Goal: Task Accomplishment & Management: Use online tool/utility

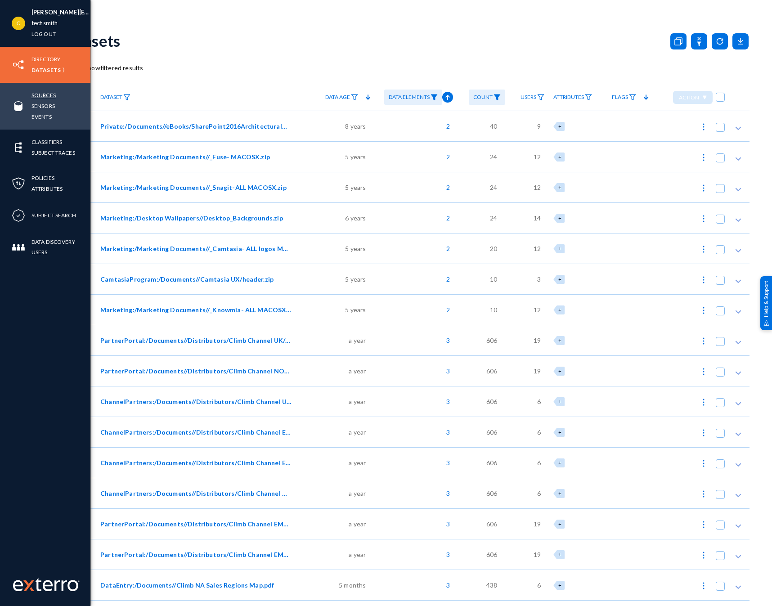
click at [37, 93] on link "Sources" at bounding box center [43, 95] width 24 height 10
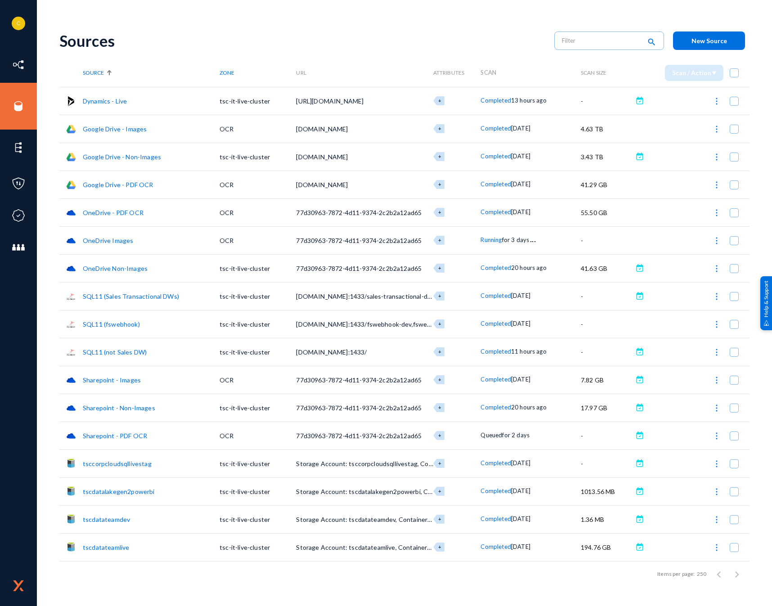
click at [714, 105] on img at bounding box center [716, 101] width 9 height 9
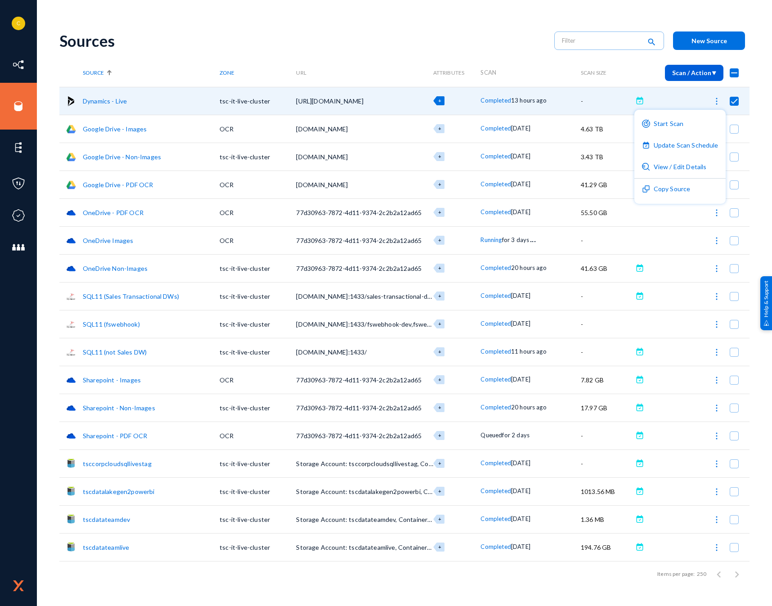
drag, startPoint x: 476, startPoint y: 33, endPoint x: 148, endPoint y: 103, distance: 336.2
click at [476, 33] on div at bounding box center [386, 303] width 772 height 606
checkbox input "false"
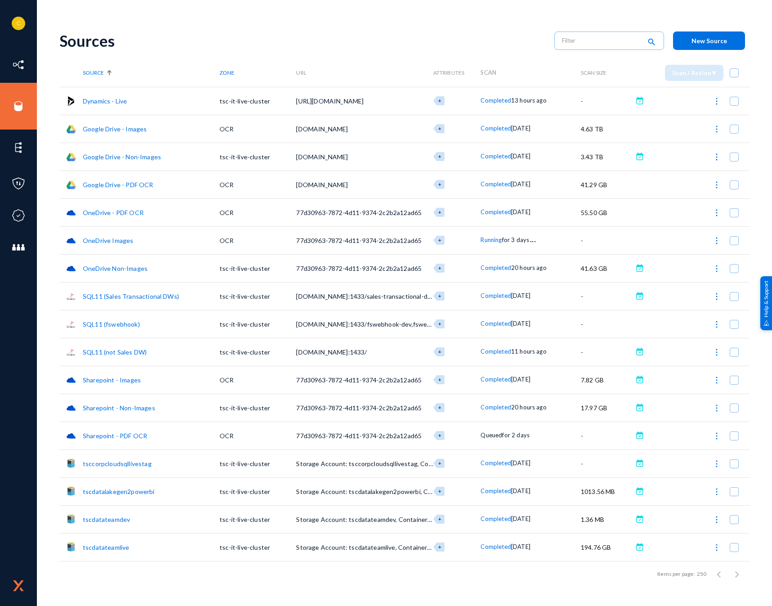
click at [97, 95] on td "Dynamics - Live" at bounding box center [151, 101] width 137 height 28
click at [98, 101] on link "Dynamics - Live" at bounding box center [105, 101] width 44 height 8
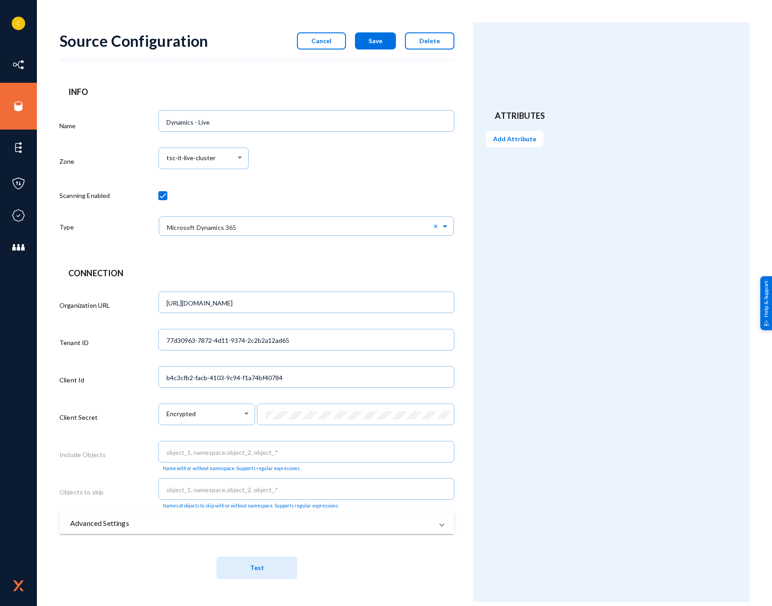
click at [371, 522] on mat-panel-title "Advanced Settings" at bounding box center [251, 523] width 363 height 11
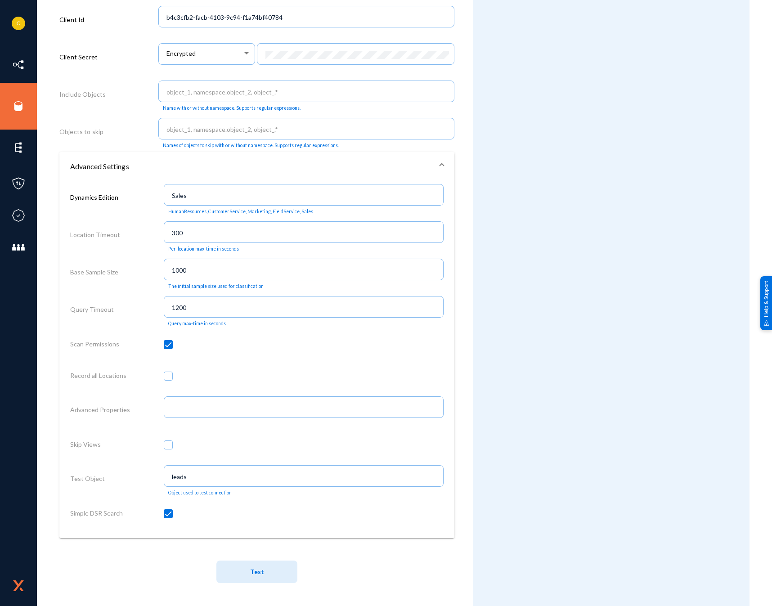
scroll to position [3, 0]
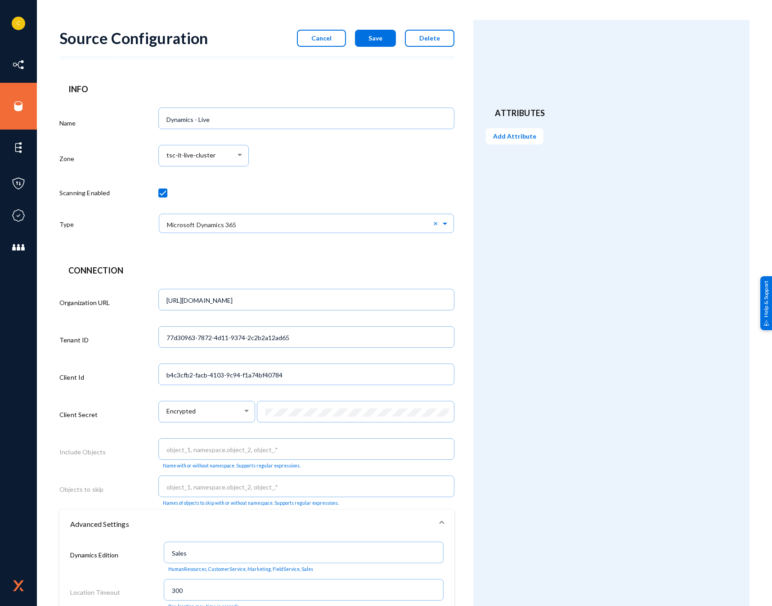
click at [322, 37] on span "Cancel" at bounding box center [321, 38] width 20 height 8
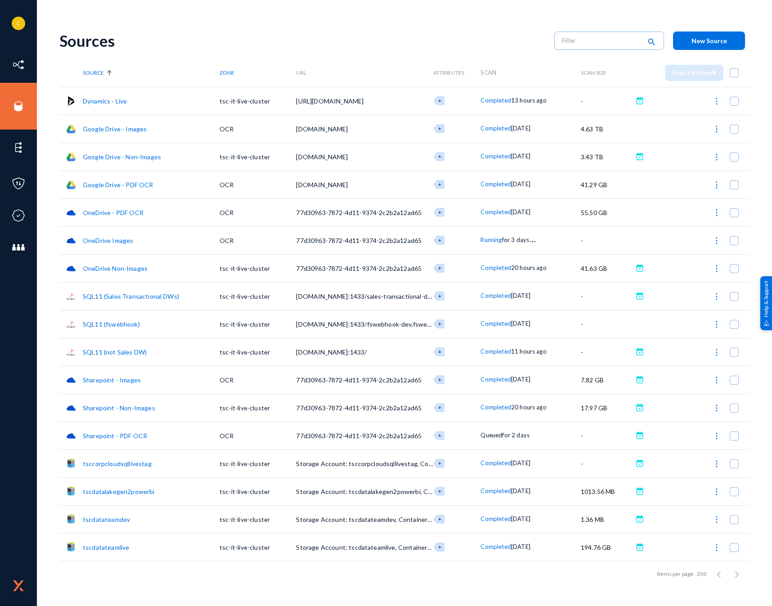
click at [503, 408] on span "Completed" at bounding box center [496, 407] width 30 height 7
click at [761, 408] on div at bounding box center [386, 303] width 772 height 606
click at [133, 464] on link "tsccorpcloudsqllivestag" at bounding box center [117, 464] width 69 height 8
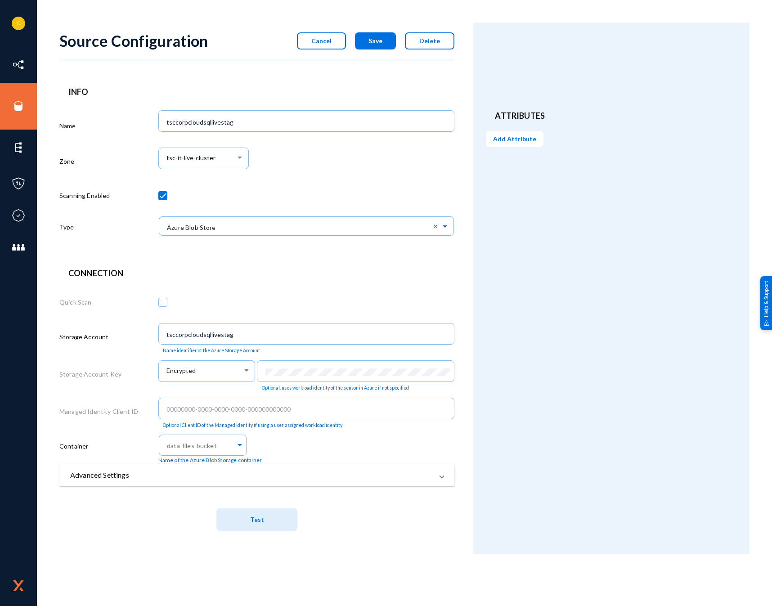
click at [274, 478] on mat-panel-title "Advanced Settings" at bounding box center [251, 475] width 363 height 11
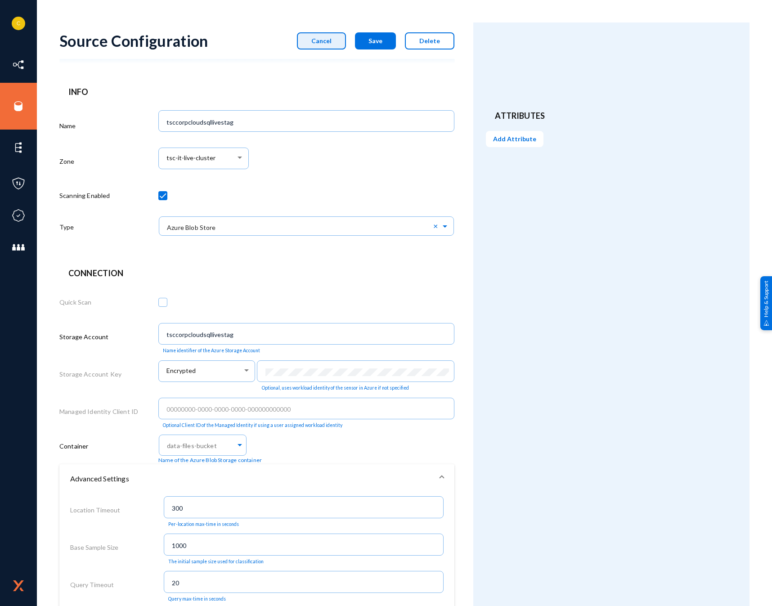
click at [334, 42] on button "Cancel" at bounding box center [321, 40] width 49 height 17
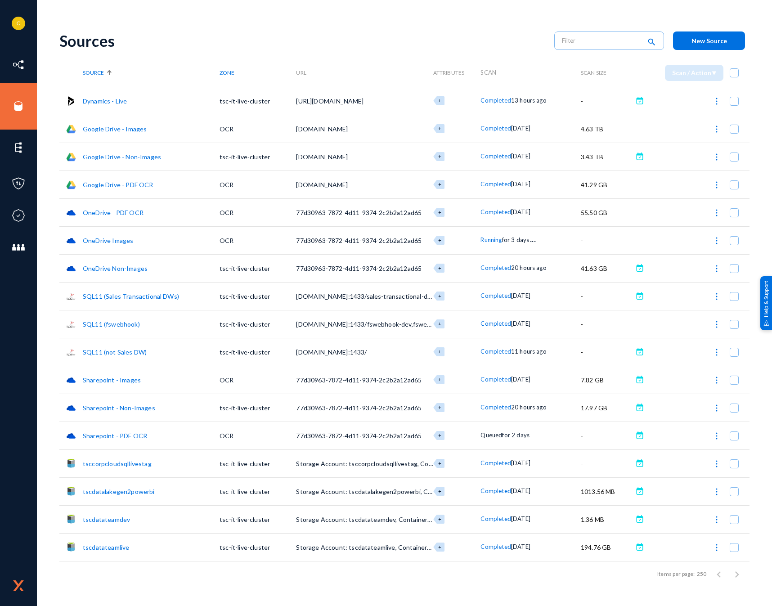
click at [719, 463] on img at bounding box center [716, 463] width 9 height 9
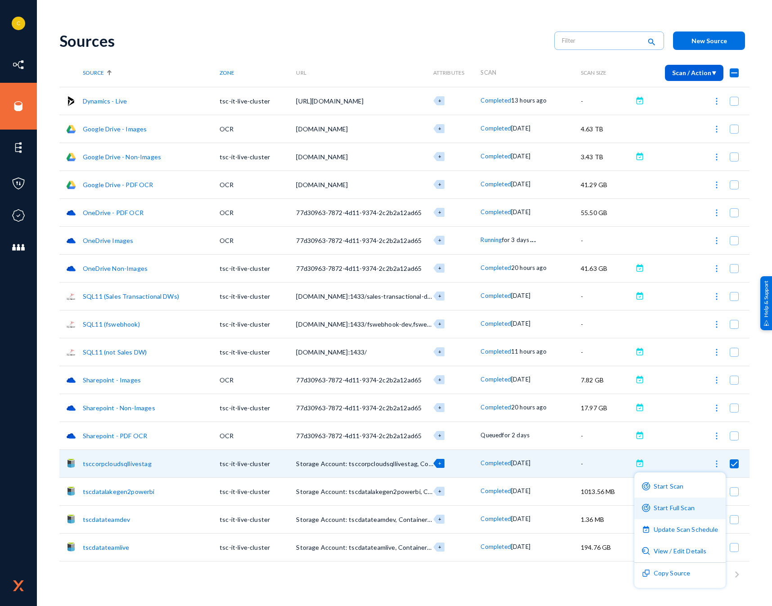
click at [693, 511] on button "Start Full Scan" at bounding box center [679, 509] width 91 height 22
checkbox input "false"
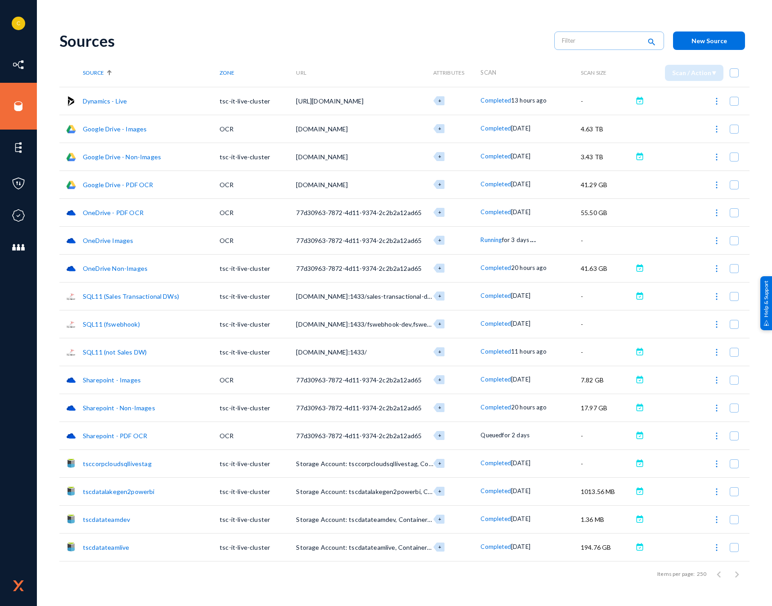
click at [109, 493] on link "tscdatalakegen2powerbi" at bounding box center [119, 492] width 72 height 8
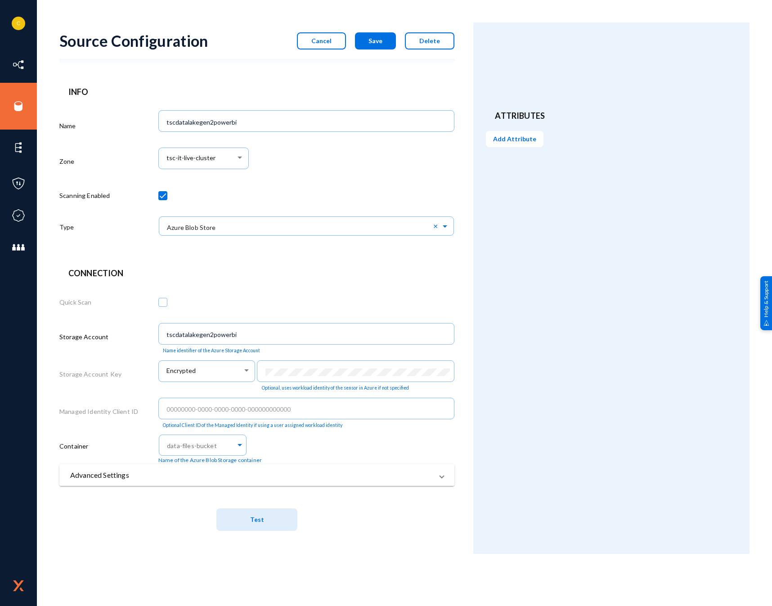
click at [334, 467] on mat-expansion-panel-header "Advanced Settings" at bounding box center [256, 475] width 395 height 22
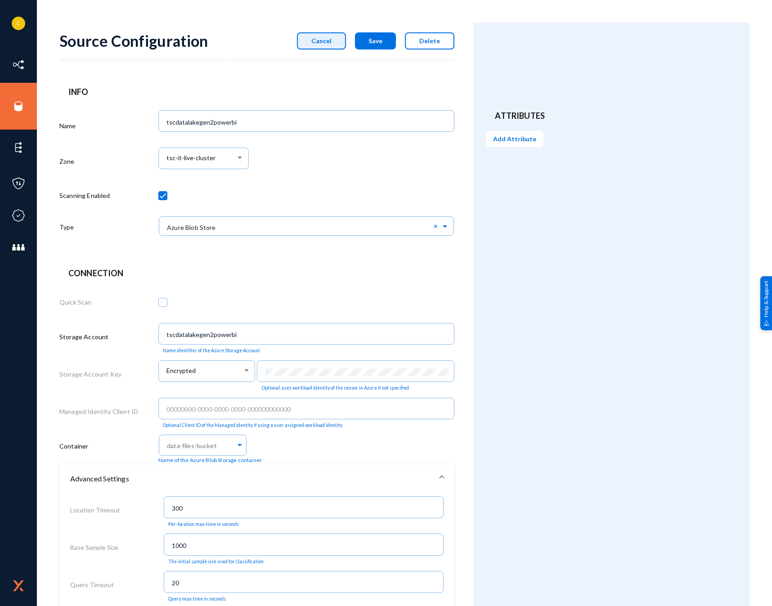
click at [330, 44] on span "Cancel" at bounding box center [321, 41] width 20 height 8
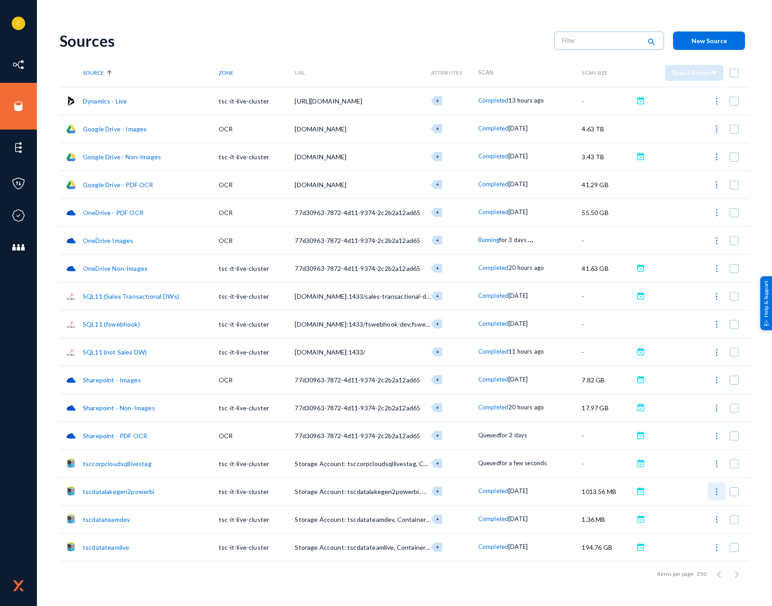
click at [716, 490] on img at bounding box center [716, 491] width 9 height 9
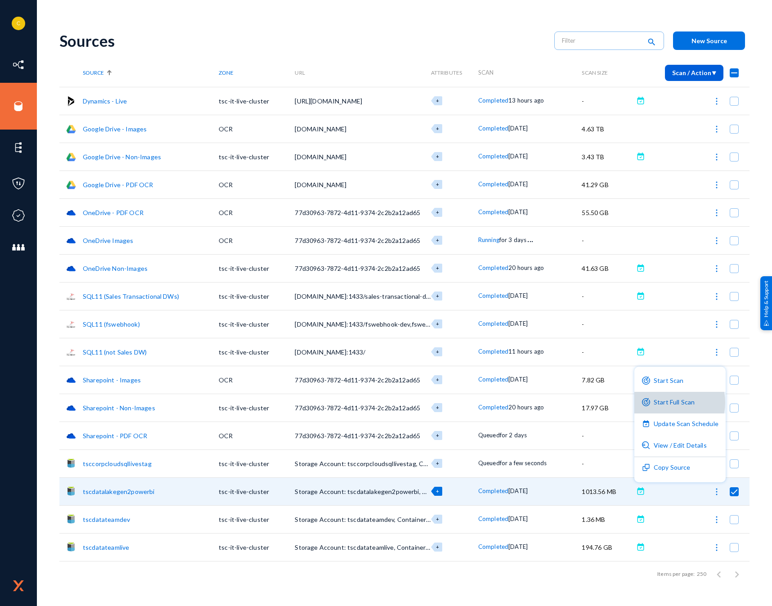
click at [674, 403] on button "Start Full Scan" at bounding box center [679, 403] width 91 height 22
checkbox input "false"
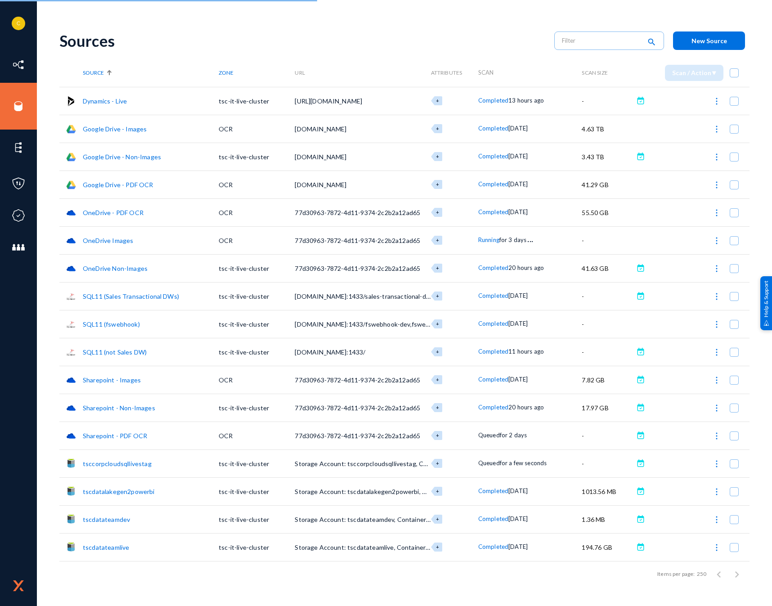
click at [105, 518] on link "tscdatateamdev" at bounding box center [106, 520] width 47 height 8
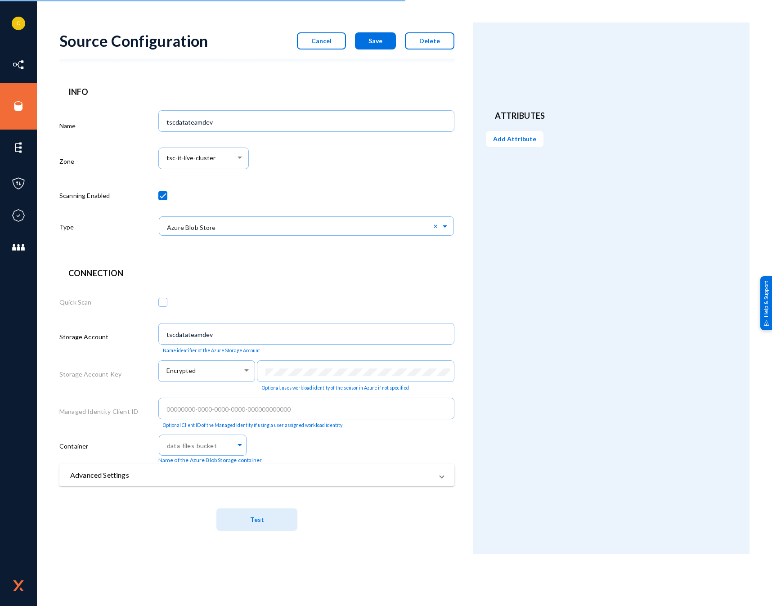
click at [138, 472] on mat-panel-title "Advanced Settings" at bounding box center [251, 475] width 363 height 11
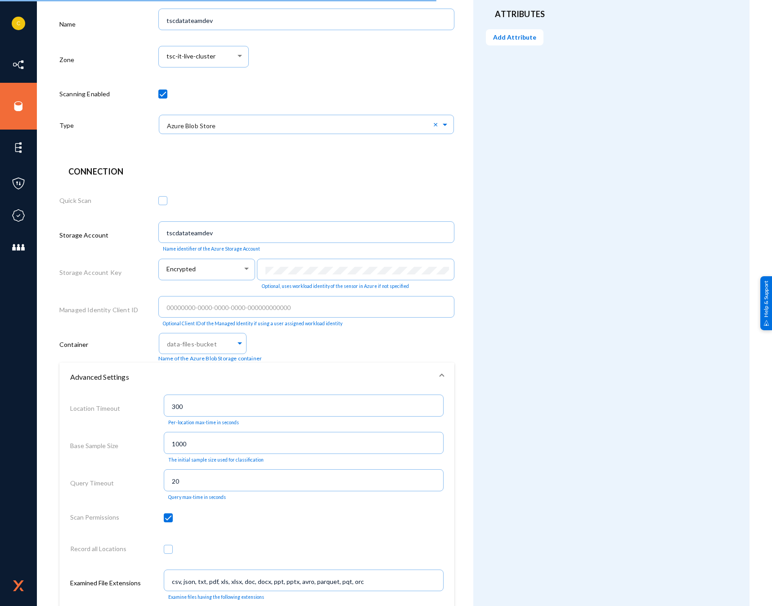
scroll to position [315, 0]
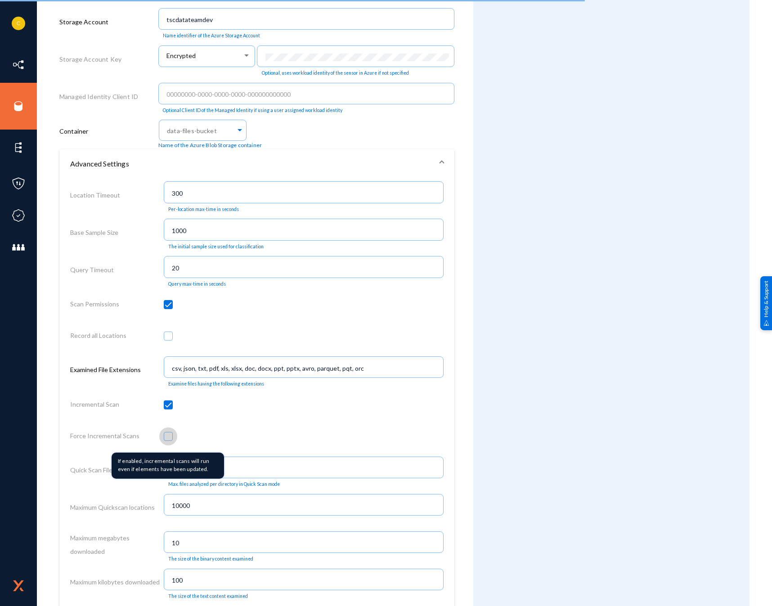
click at [169, 437] on span at bounding box center [168, 436] width 9 height 9
click at [169, 440] on input "checkbox" at bounding box center [168, 440] width 1 height 1
checkbox input "true"
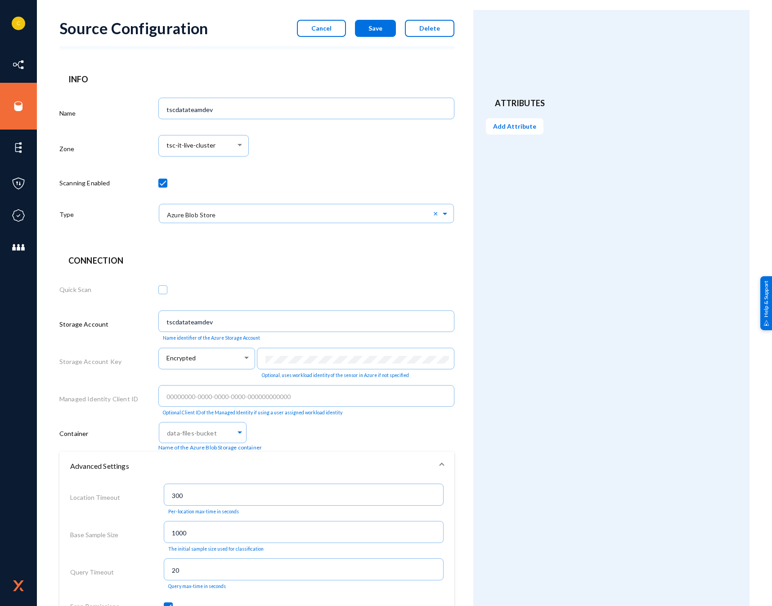
scroll to position [0, 0]
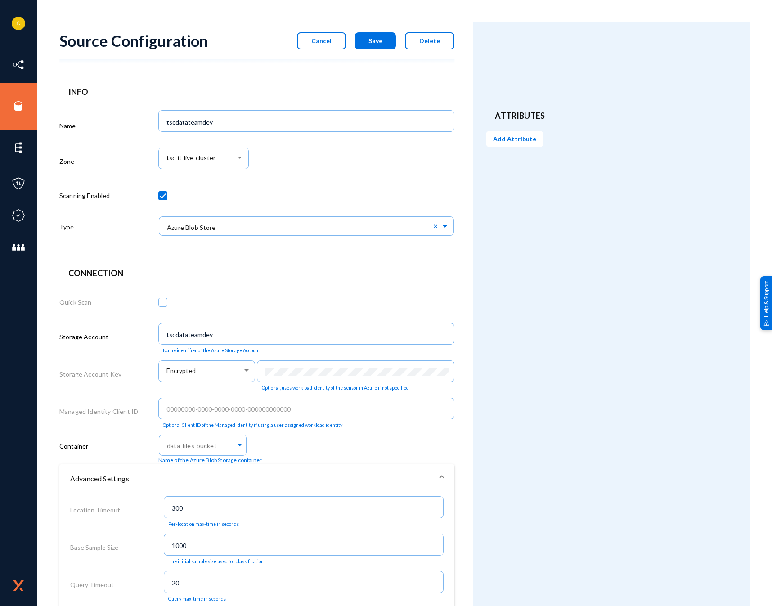
click at [373, 37] on span "Save" at bounding box center [375, 41] width 14 height 8
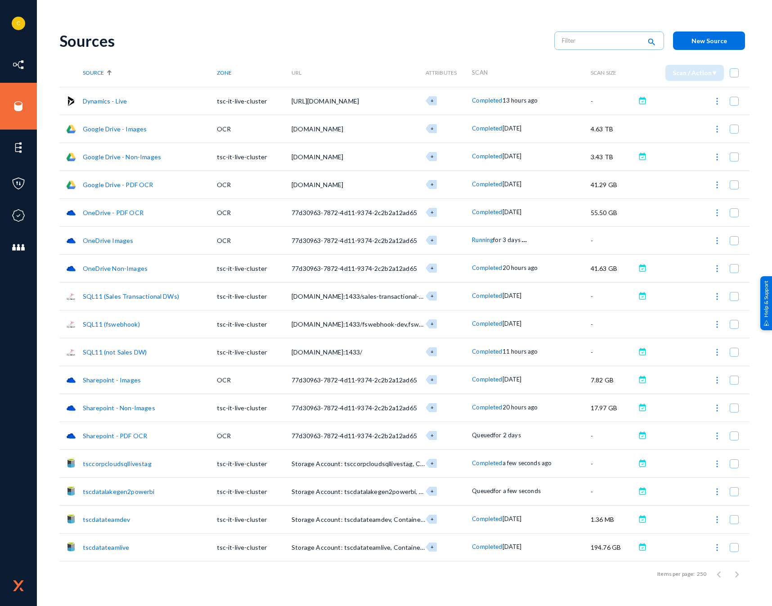
click at [718, 517] on img at bounding box center [717, 519] width 9 height 9
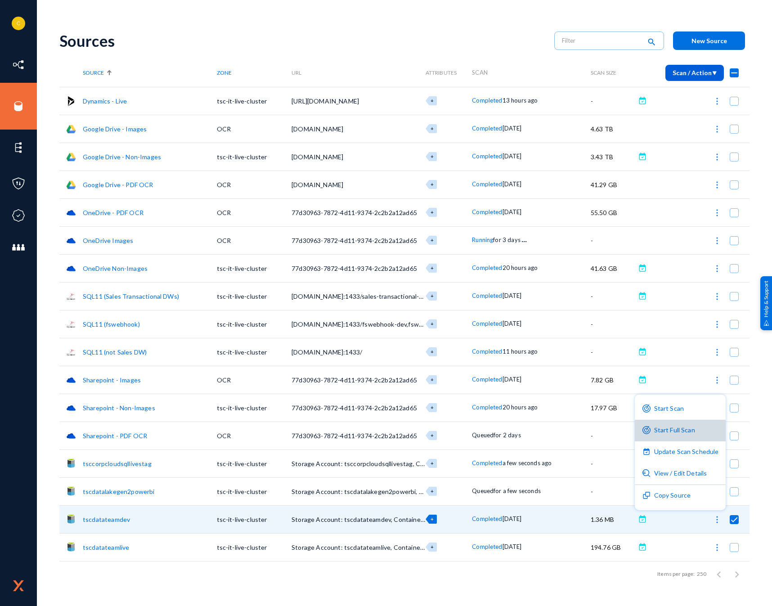
click at [684, 437] on button "Start Full Scan" at bounding box center [680, 431] width 91 height 22
checkbox input "false"
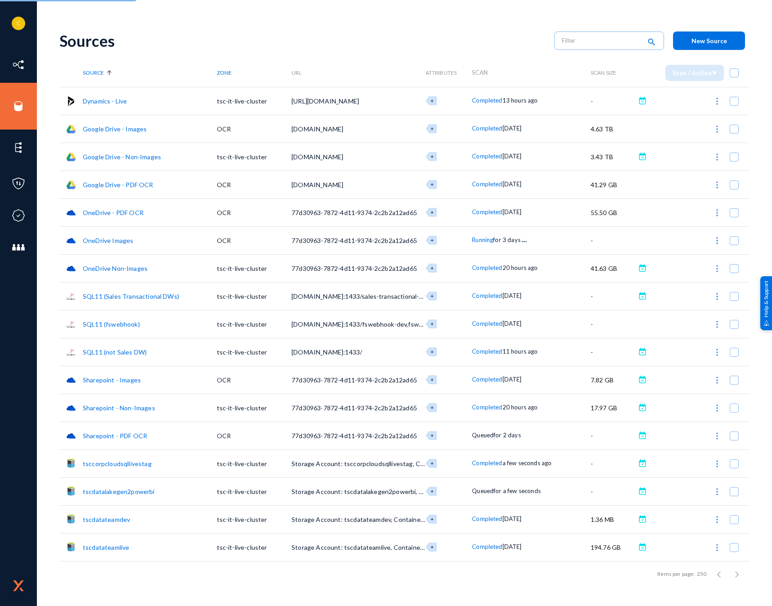
click at [493, 548] on span "Completed" at bounding box center [487, 546] width 30 height 7
click at [436, 578] on div at bounding box center [386, 303] width 772 height 606
click at [109, 551] on td "tscdatateamlive" at bounding box center [150, 547] width 134 height 28
click at [109, 544] on link "tscdatateamlive" at bounding box center [106, 548] width 46 height 8
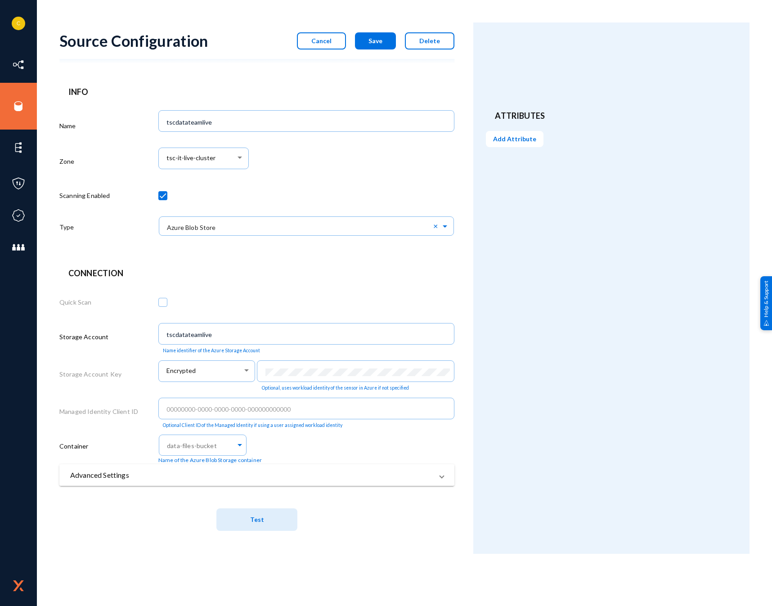
click at [216, 482] on mat-expansion-panel-header "Advanced Settings" at bounding box center [256, 475] width 395 height 22
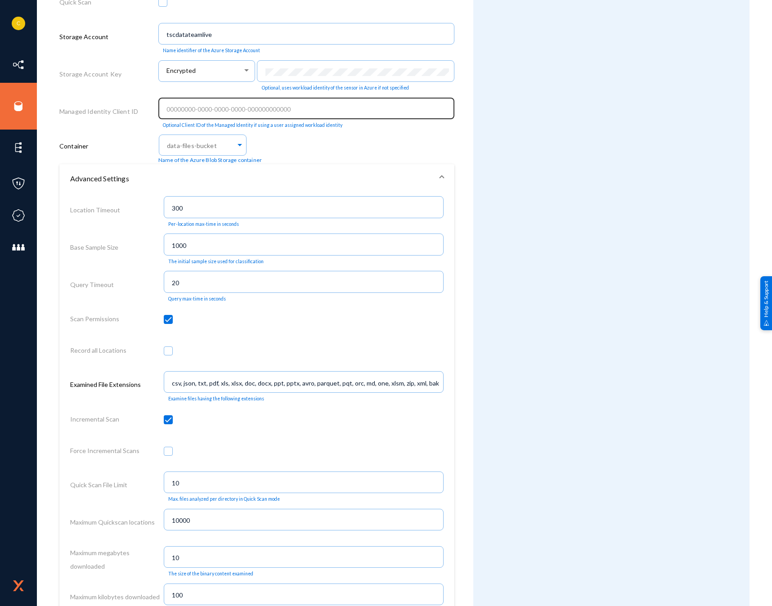
scroll to position [315, 0]
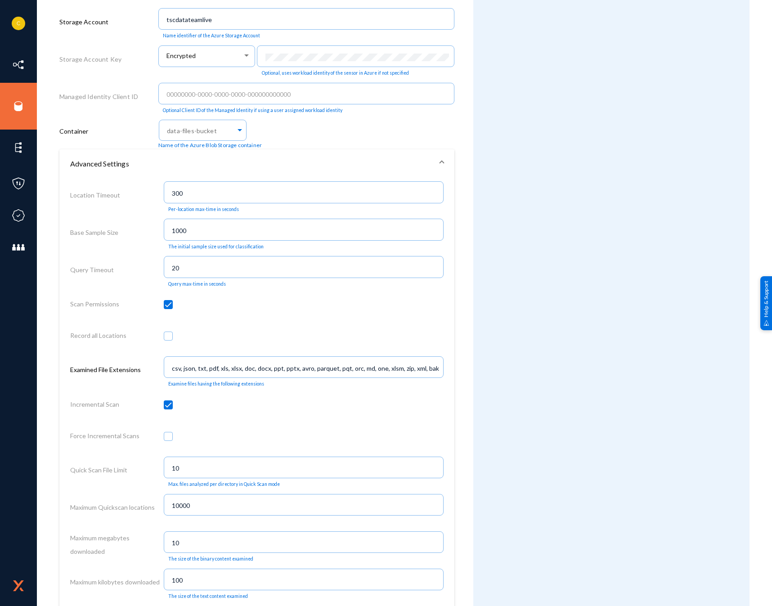
click at [162, 433] on div "Force Incremental Scans" at bounding box center [117, 437] width 94 height 31
click at [175, 440] on div at bounding box center [304, 437] width 280 height 31
click at [167, 438] on span at bounding box center [168, 436] width 9 height 9
click at [168, 440] on input "checkbox" at bounding box center [168, 440] width 1 height 1
checkbox input "true"
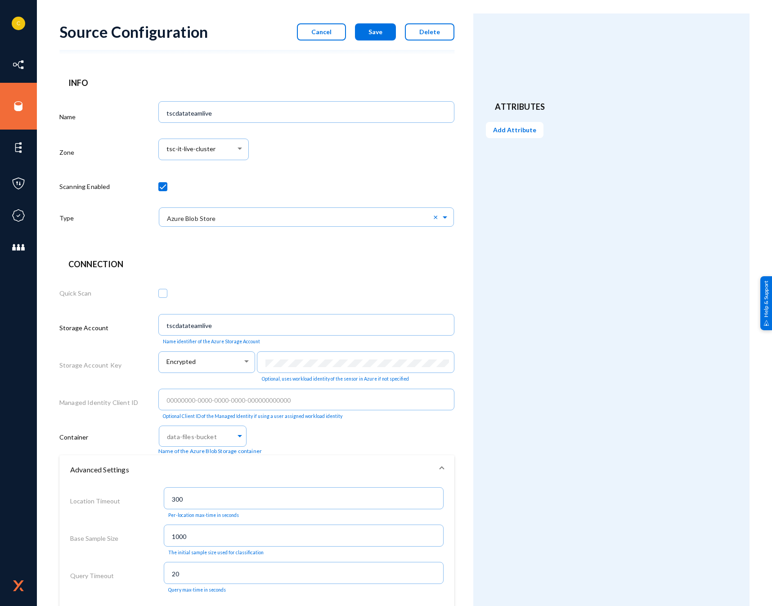
scroll to position [0, 0]
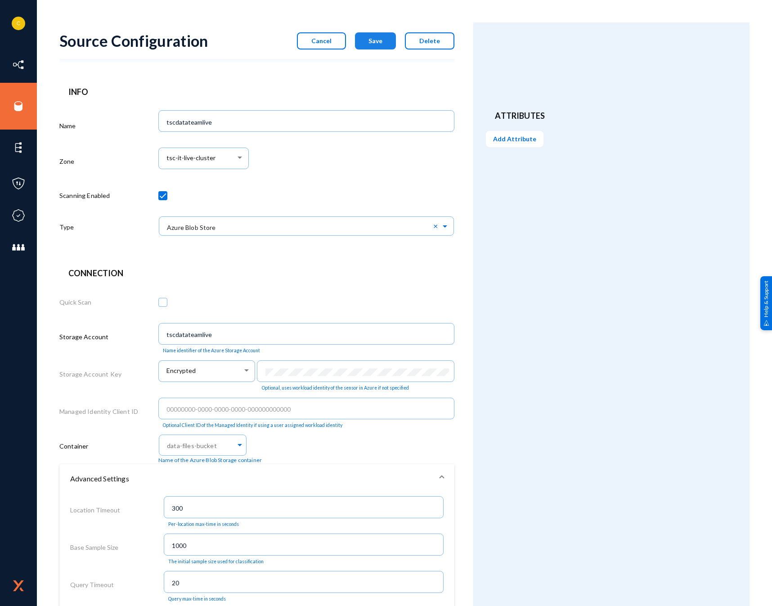
click at [367, 36] on button "Save" at bounding box center [375, 40] width 41 height 17
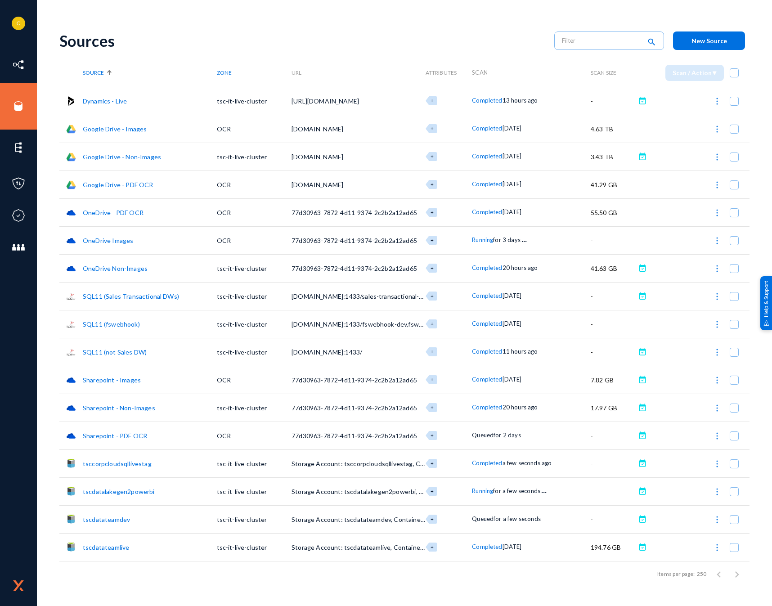
click at [714, 549] on img at bounding box center [717, 547] width 9 height 9
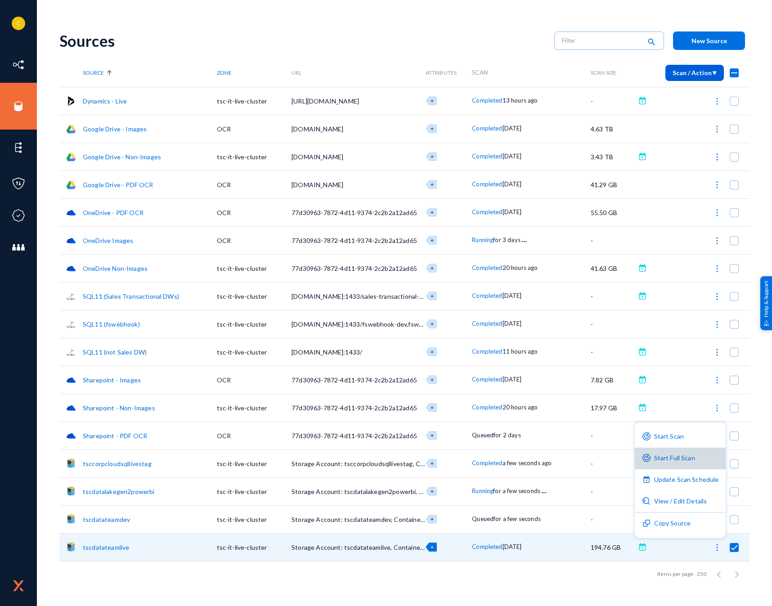
click at [690, 455] on button "Start Full Scan" at bounding box center [680, 459] width 91 height 22
checkbox input "false"
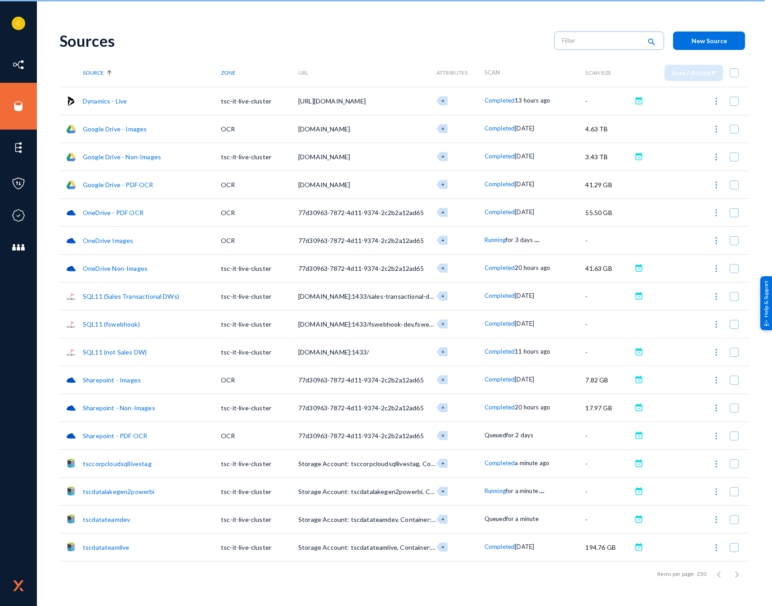
click at [718, 404] on img at bounding box center [716, 408] width 9 height 9
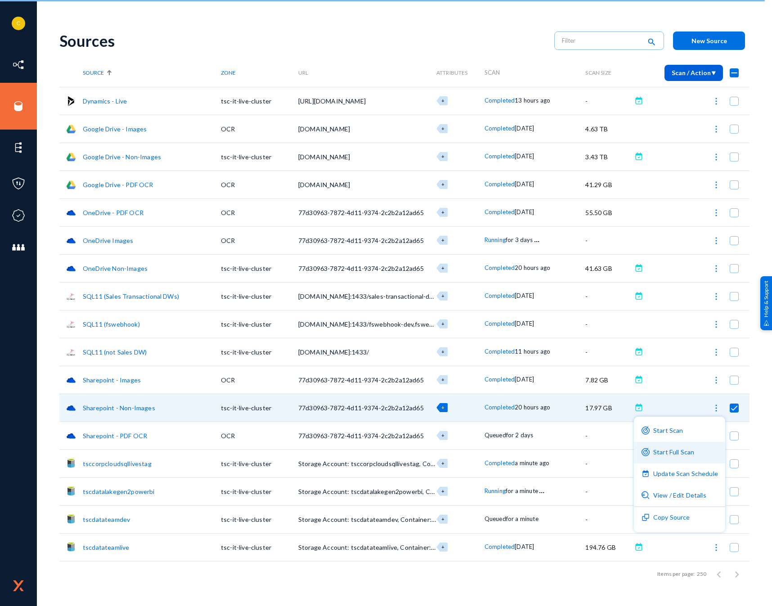
click at [679, 455] on button "Start Full Scan" at bounding box center [679, 453] width 91 height 22
checkbox input "false"
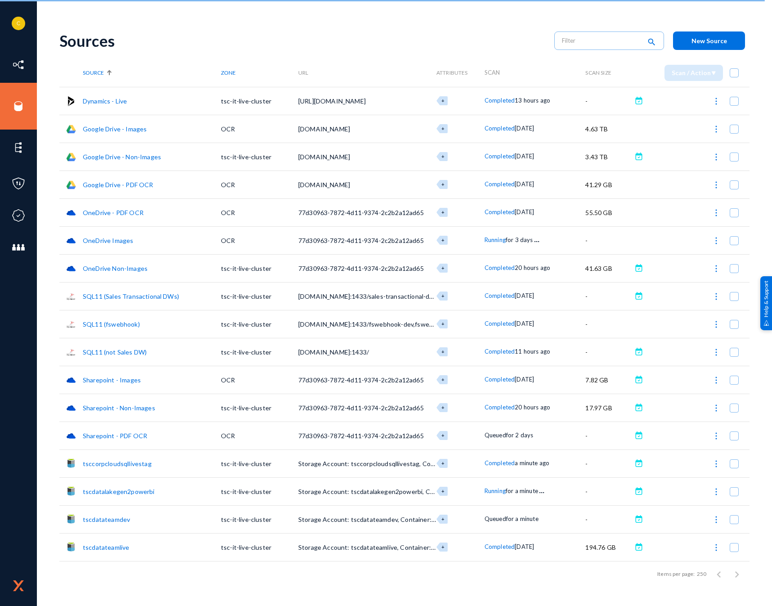
click at [714, 548] on img at bounding box center [716, 547] width 9 height 9
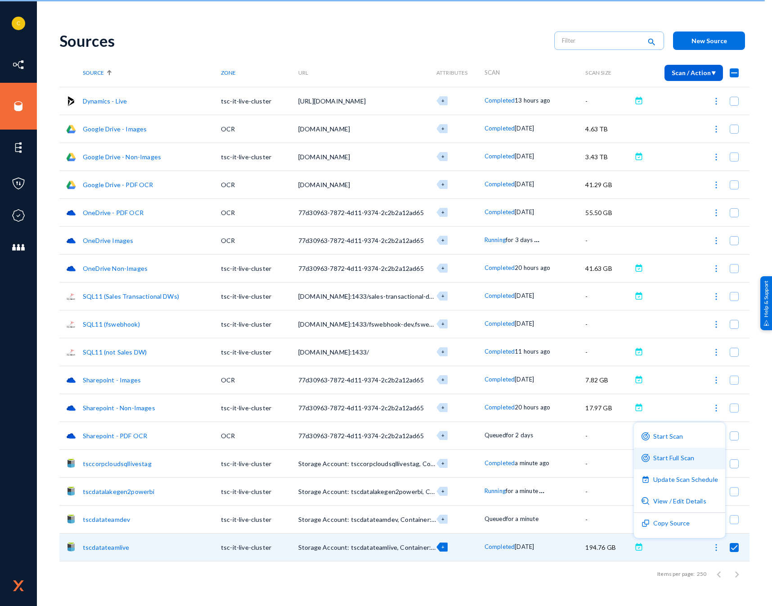
click at [680, 458] on button "Start Full Scan" at bounding box center [679, 459] width 91 height 22
checkbox input "false"
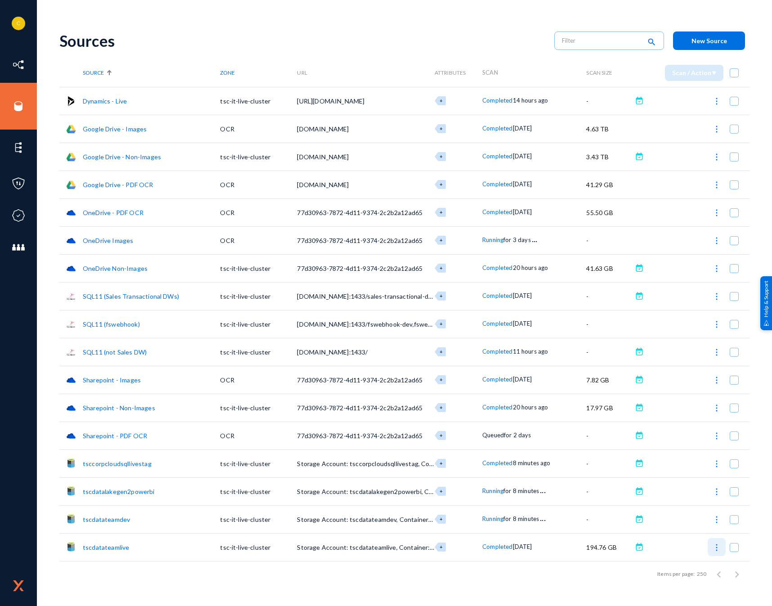
click at [715, 550] on img at bounding box center [716, 547] width 9 height 9
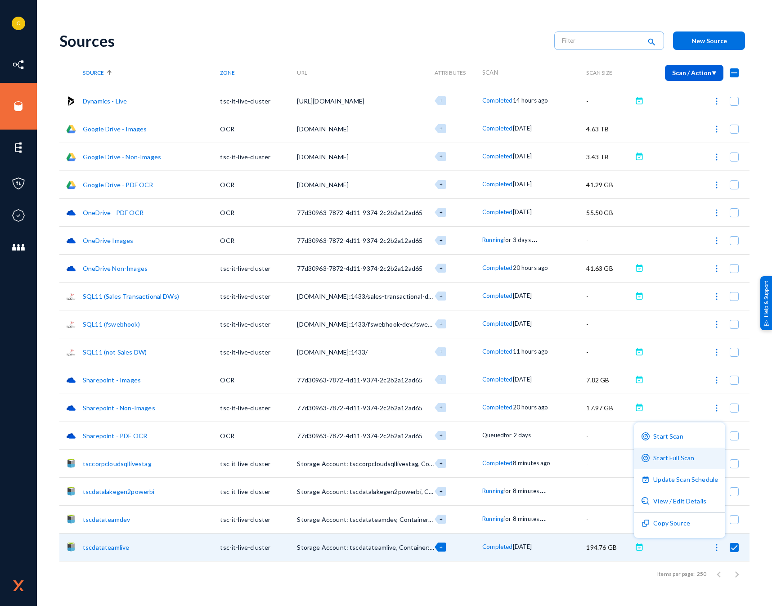
click at [671, 458] on button "Start Full Scan" at bounding box center [679, 459] width 91 height 22
checkbox input "false"
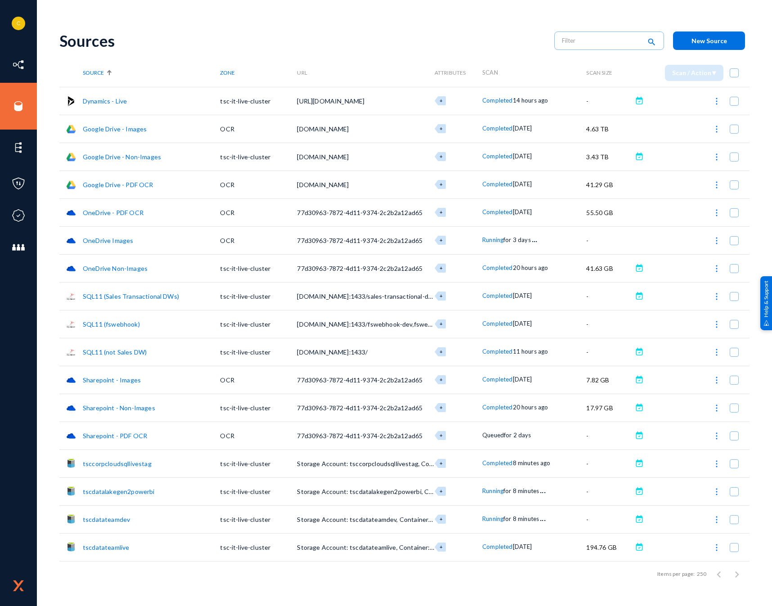
click at [716, 409] on img at bounding box center [716, 408] width 9 height 9
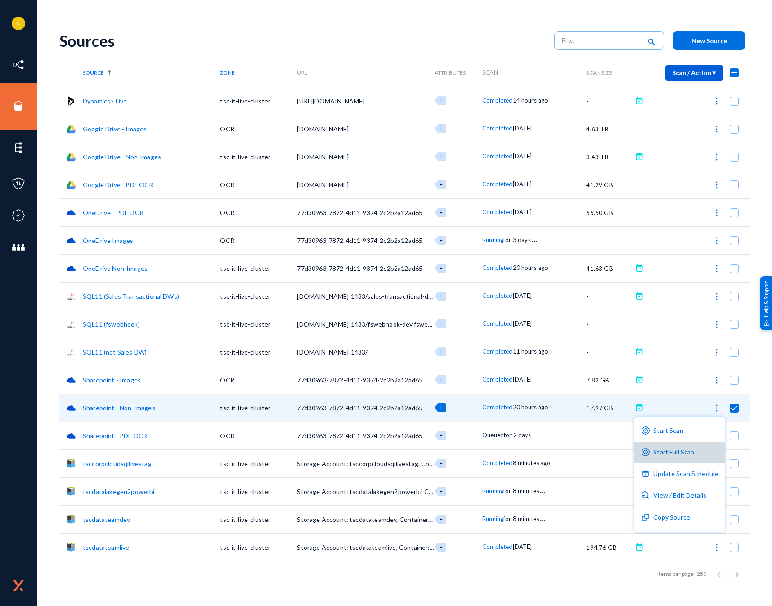
click at [696, 445] on button "Start Full Scan" at bounding box center [679, 453] width 91 height 22
checkbox input "false"
